Goal: Navigation & Orientation: Find specific page/section

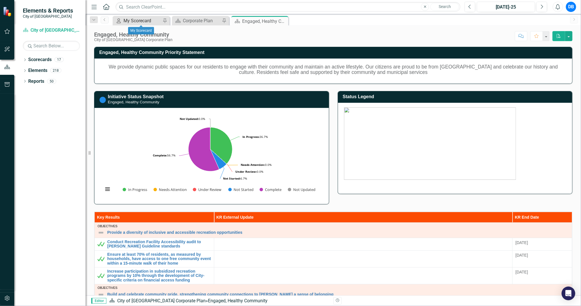
click at [137, 19] on div "My Scorecard" at bounding box center [142, 20] width 38 height 7
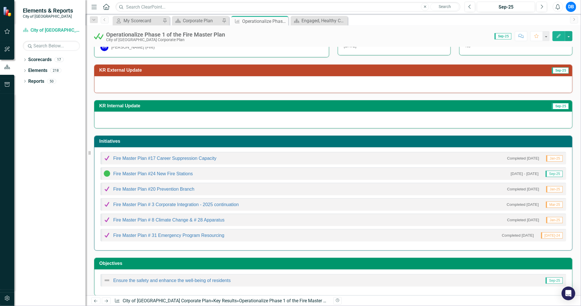
scroll to position [62, 0]
